Goal: Task Accomplishment & Management: Complete application form

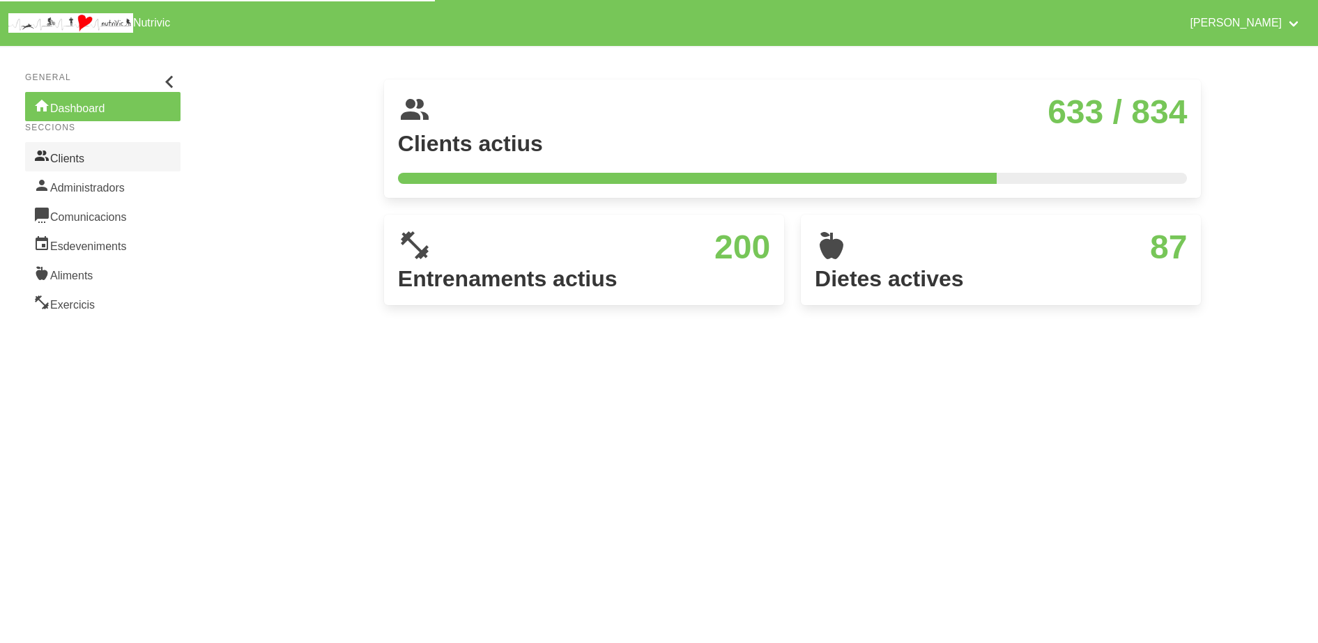
click at [64, 150] on link "Clients" at bounding box center [102, 156] width 155 height 29
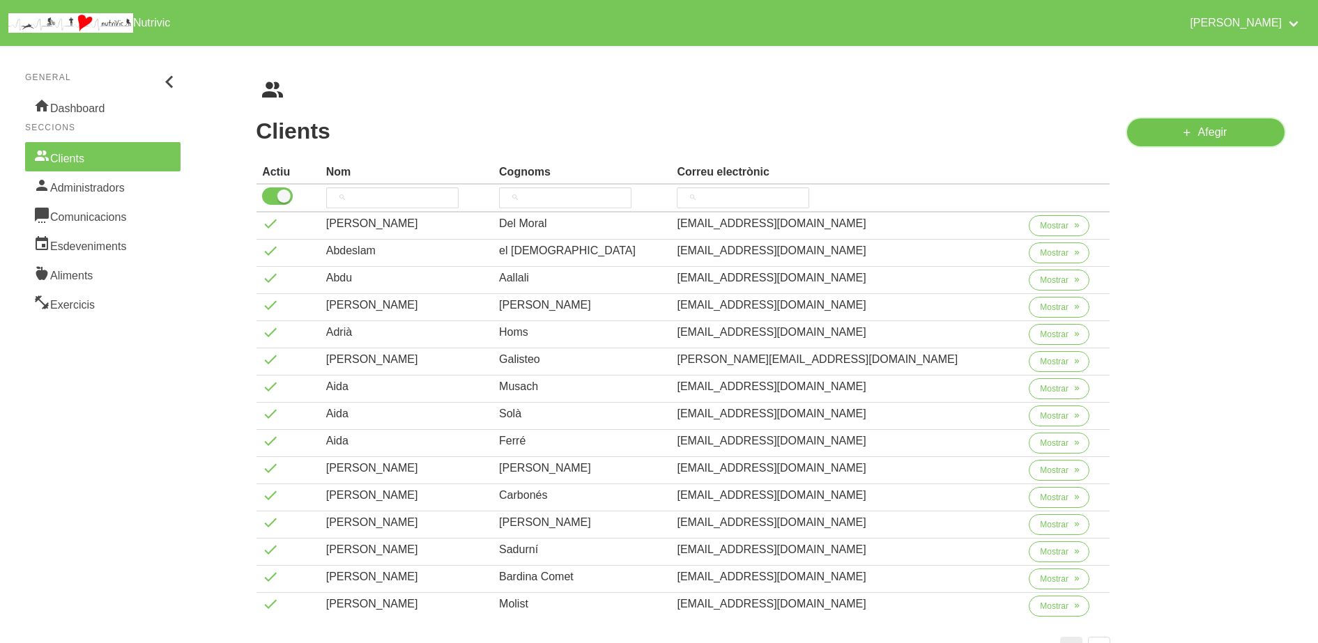
click at [1201, 129] on span "Afegir" at bounding box center [1212, 132] width 29 height 17
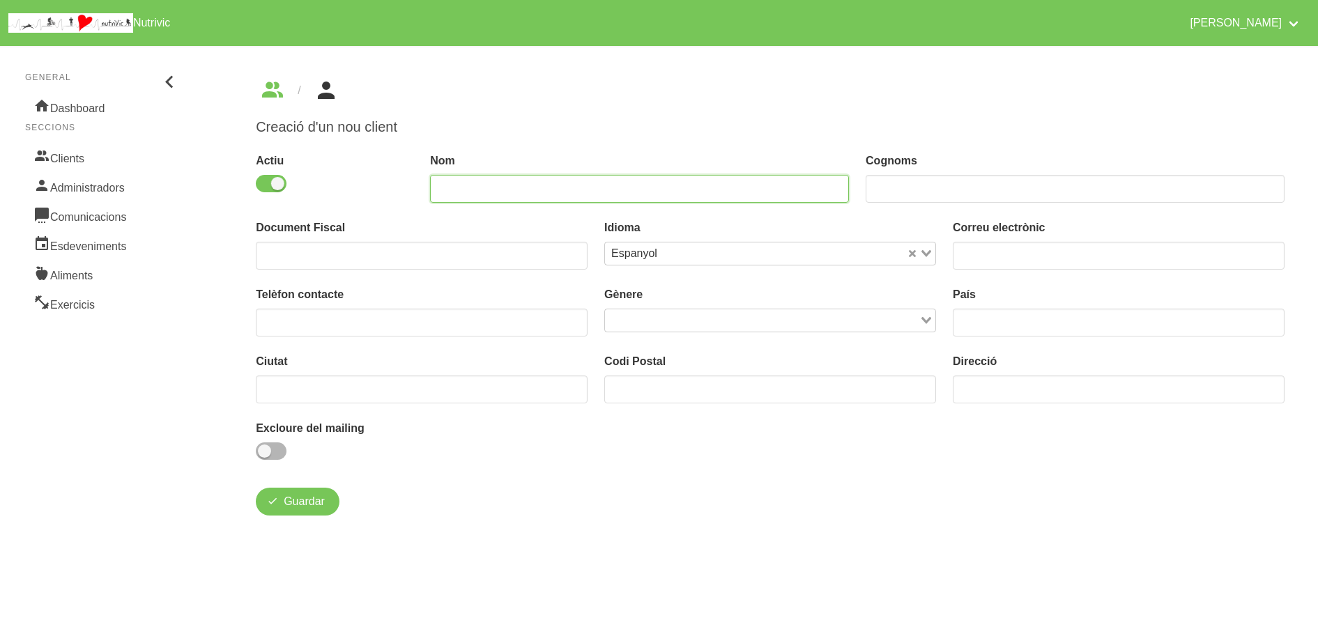
click at [654, 178] on input "text" at bounding box center [639, 189] width 419 height 28
type input "[PERSON_NAME]"
type input "[GEOGRAPHIC_DATA]"
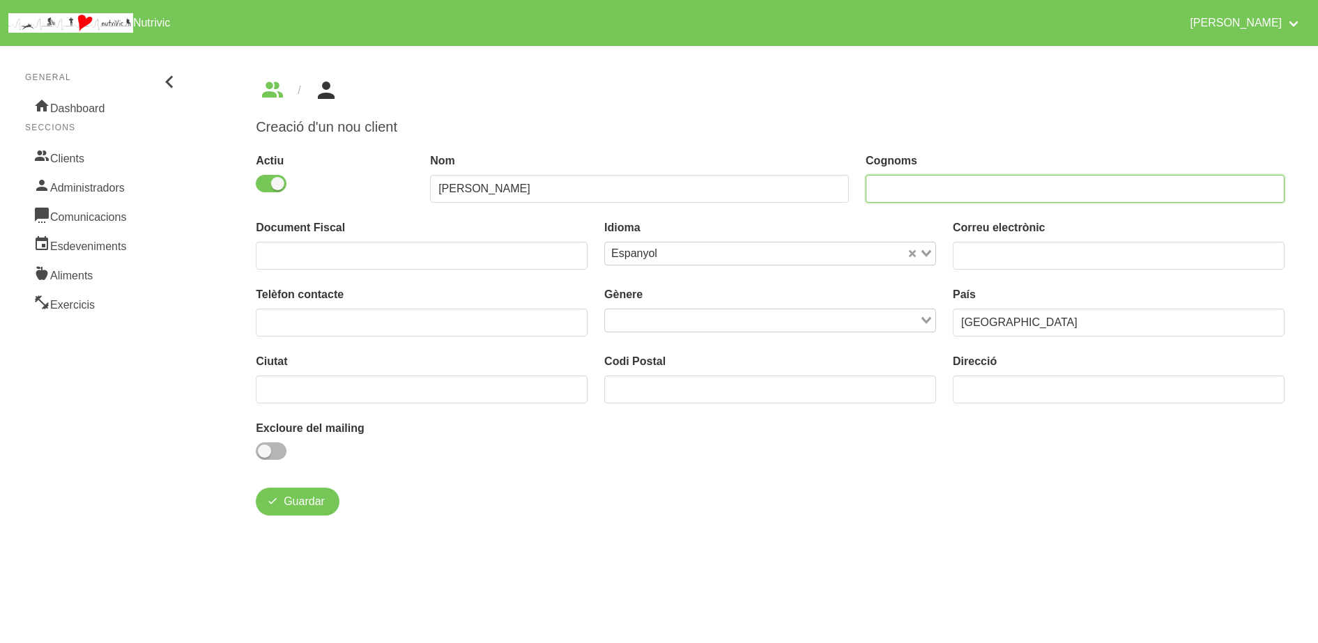
click at [946, 191] on input "text" at bounding box center [1075, 189] width 419 height 28
click at [719, 187] on input "[PERSON_NAME]" at bounding box center [639, 189] width 419 height 28
drag, startPoint x: 719, startPoint y: 187, endPoint x: 481, endPoint y: 190, distance: 237.7
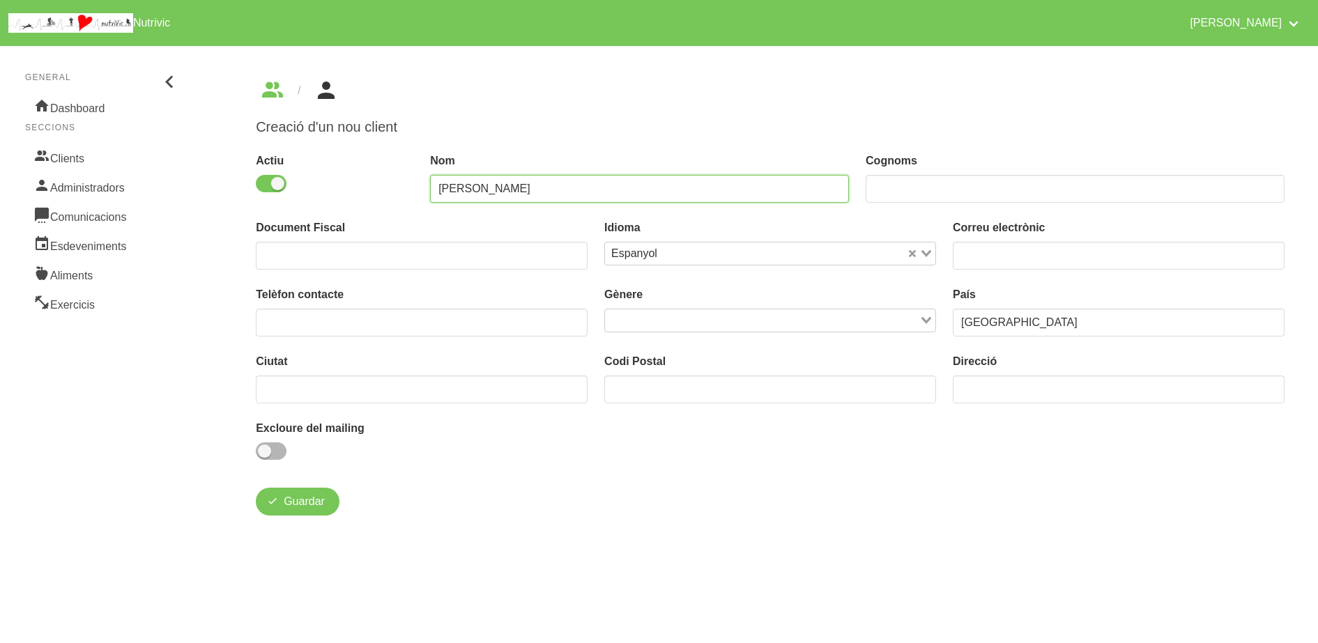
click at [481, 190] on input "[PERSON_NAME]" at bounding box center [639, 189] width 419 height 28
click at [905, 187] on input "text" at bounding box center [1075, 189] width 419 height 28
paste input "[PERSON_NAME]"
type input "[PERSON_NAME]"
drag, startPoint x: 608, startPoint y: 192, endPoint x: 480, endPoint y: 192, distance: 127.6
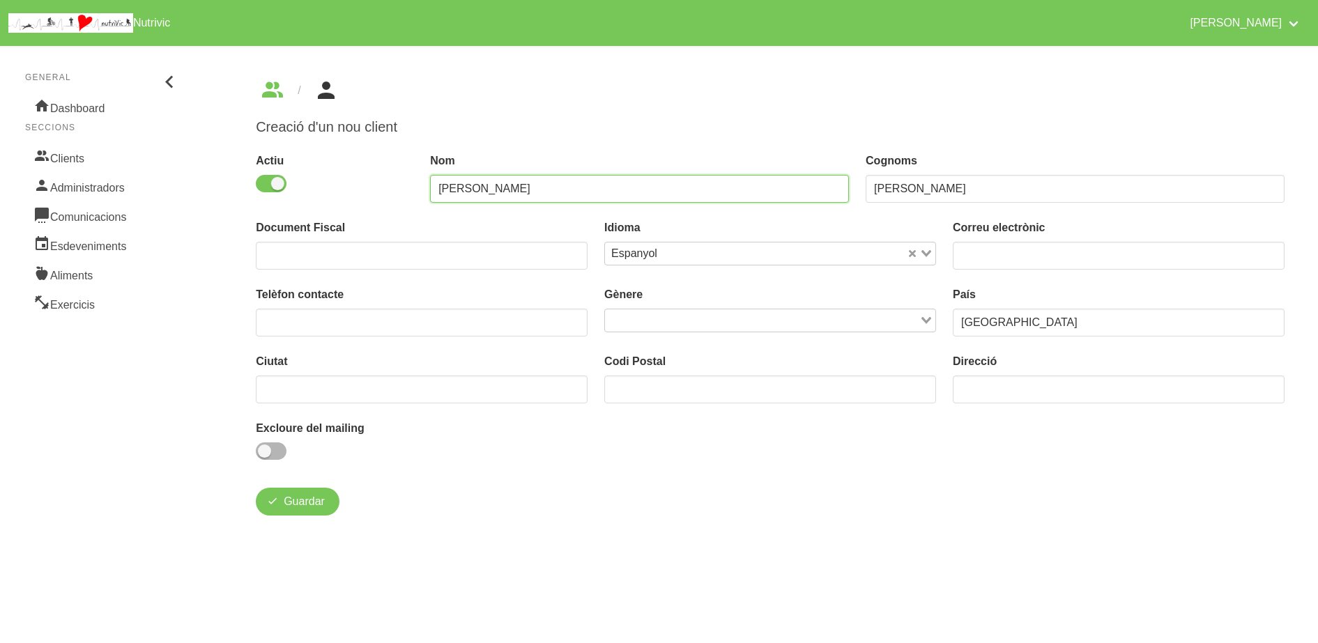
click at [480, 192] on input "[PERSON_NAME]" at bounding box center [639, 189] width 419 height 28
type input "Roxana"
click at [641, 106] on div "Creació d'un nou client Actiu Nom Roxana Cognoms [PERSON_NAME] Document Fiscal …" at bounding box center [770, 297] width 1096 height 503
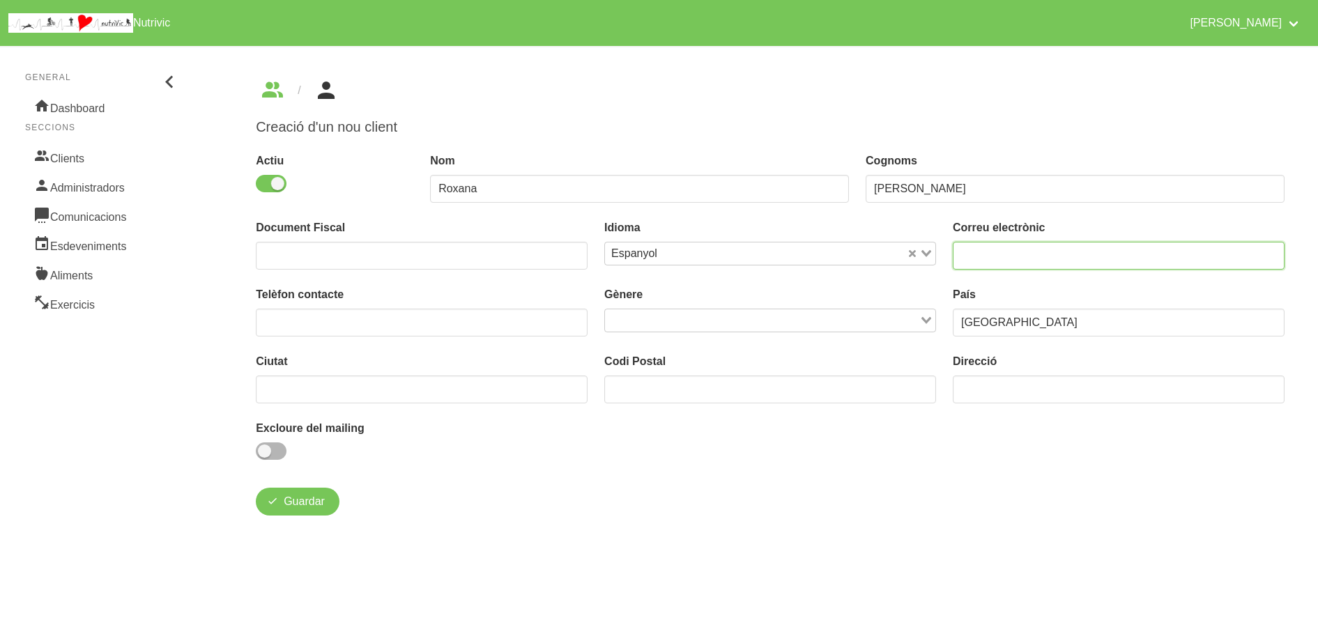
click at [1034, 256] on input "email" at bounding box center [1119, 256] width 332 height 28
click at [984, 256] on input "[EMAIL_ADDRESS][DOMAIN_NAME]" at bounding box center [1119, 256] width 332 height 28
type input "[EMAIL_ADDRESS][DOMAIN_NAME]"
click at [1022, 138] on div "Creació d'un nou client Actiu Nom Roxana Cognoms [PERSON_NAME] Document Fiscal …" at bounding box center [770, 319] width 1029 height 403
click at [293, 504] on span "Guardar" at bounding box center [304, 501] width 41 height 17
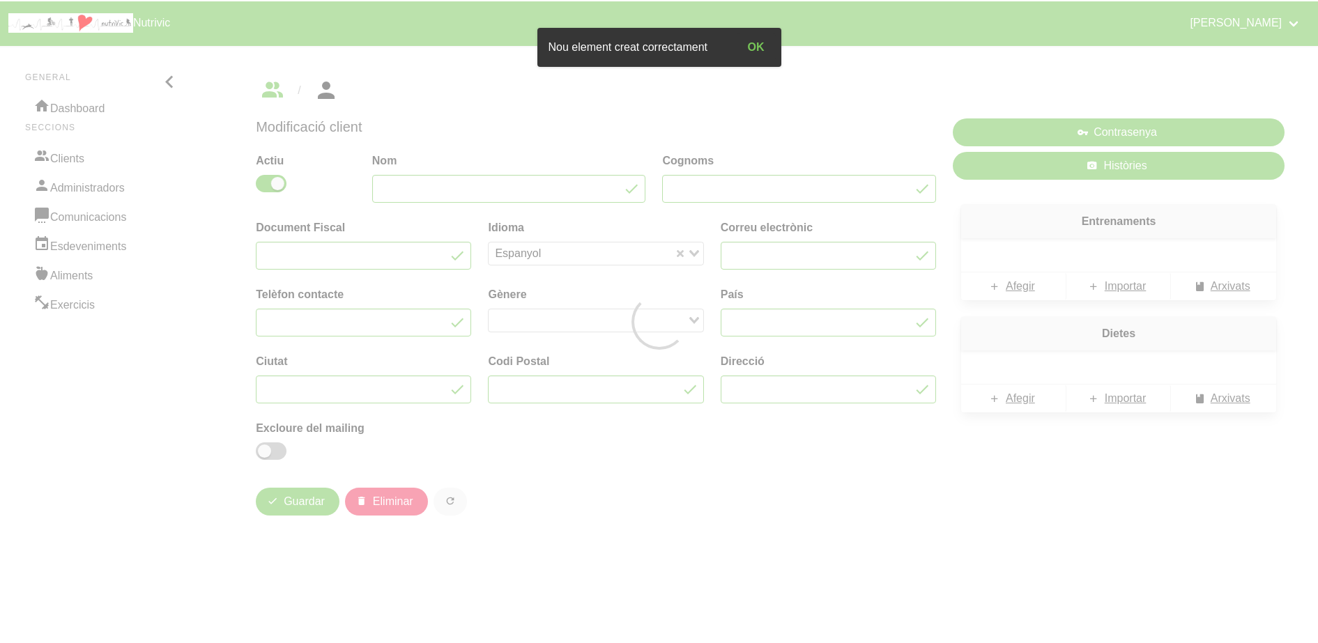
type input "Roxana"
type input "[PERSON_NAME]"
type input "[EMAIL_ADDRESS][DOMAIN_NAME]"
type input "[GEOGRAPHIC_DATA]"
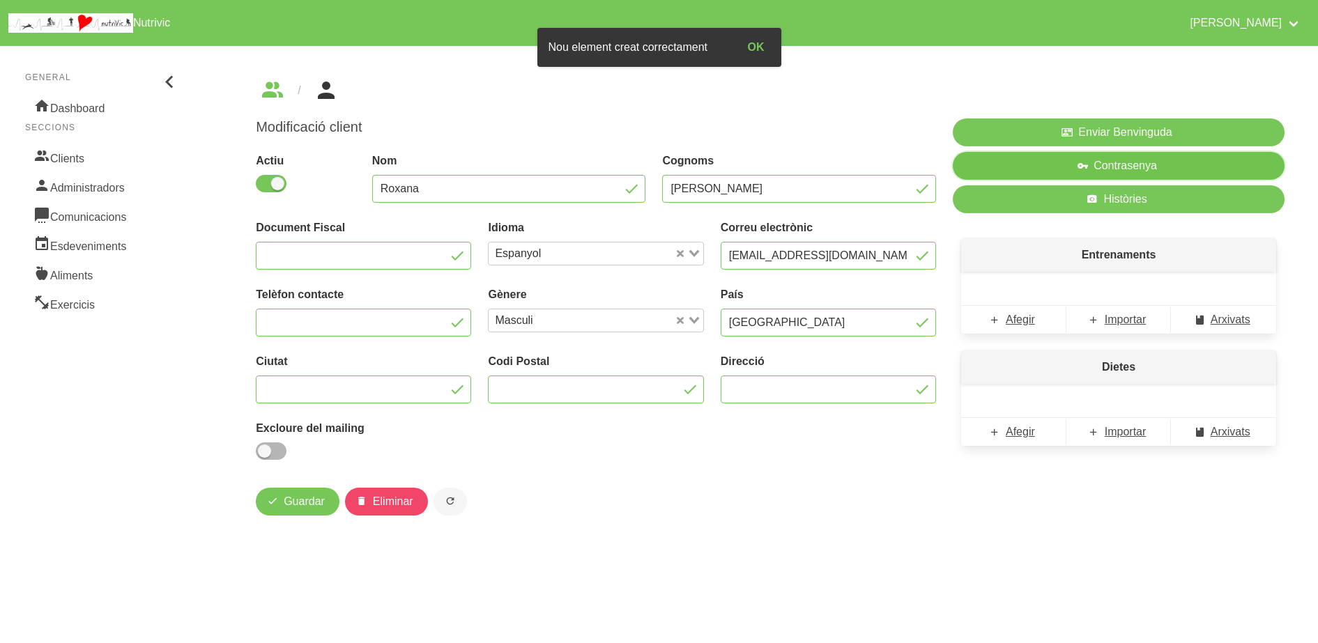
click at [1122, 164] on span "Contrasenya" at bounding box center [1125, 166] width 63 height 17
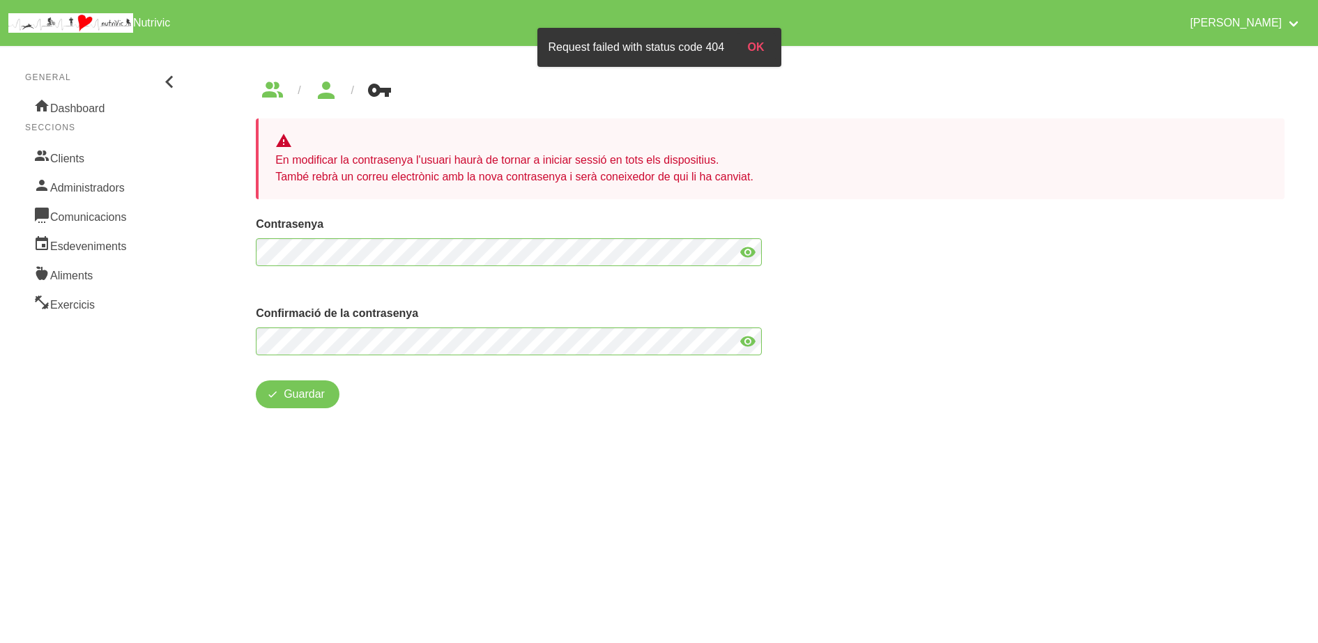
click at [972, 264] on div "Contrasenya Confirmació de la contrasenya" at bounding box center [769, 286] width 1045 height 156
click at [313, 390] on span "Guardar" at bounding box center [304, 394] width 41 height 17
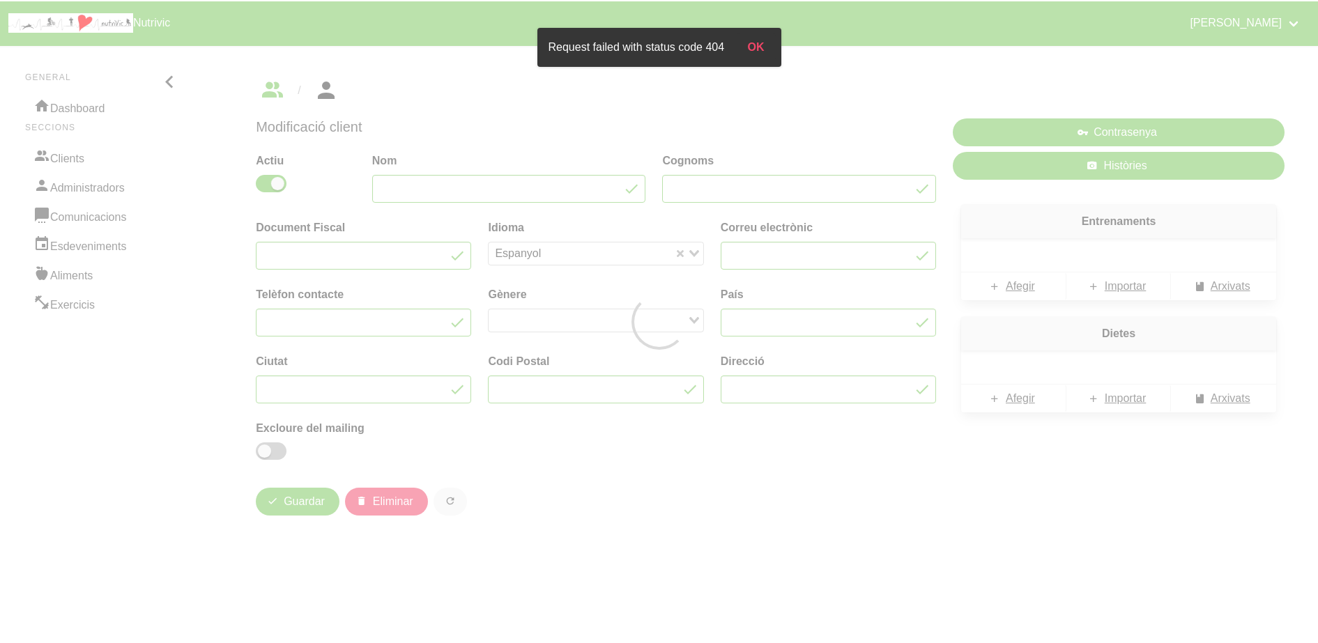
type input "Roxana"
type input "[PERSON_NAME]"
type input "[EMAIL_ADDRESS][DOMAIN_NAME]"
type input "[GEOGRAPHIC_DATA]"
